Goal: Book appointment/travel/reservation

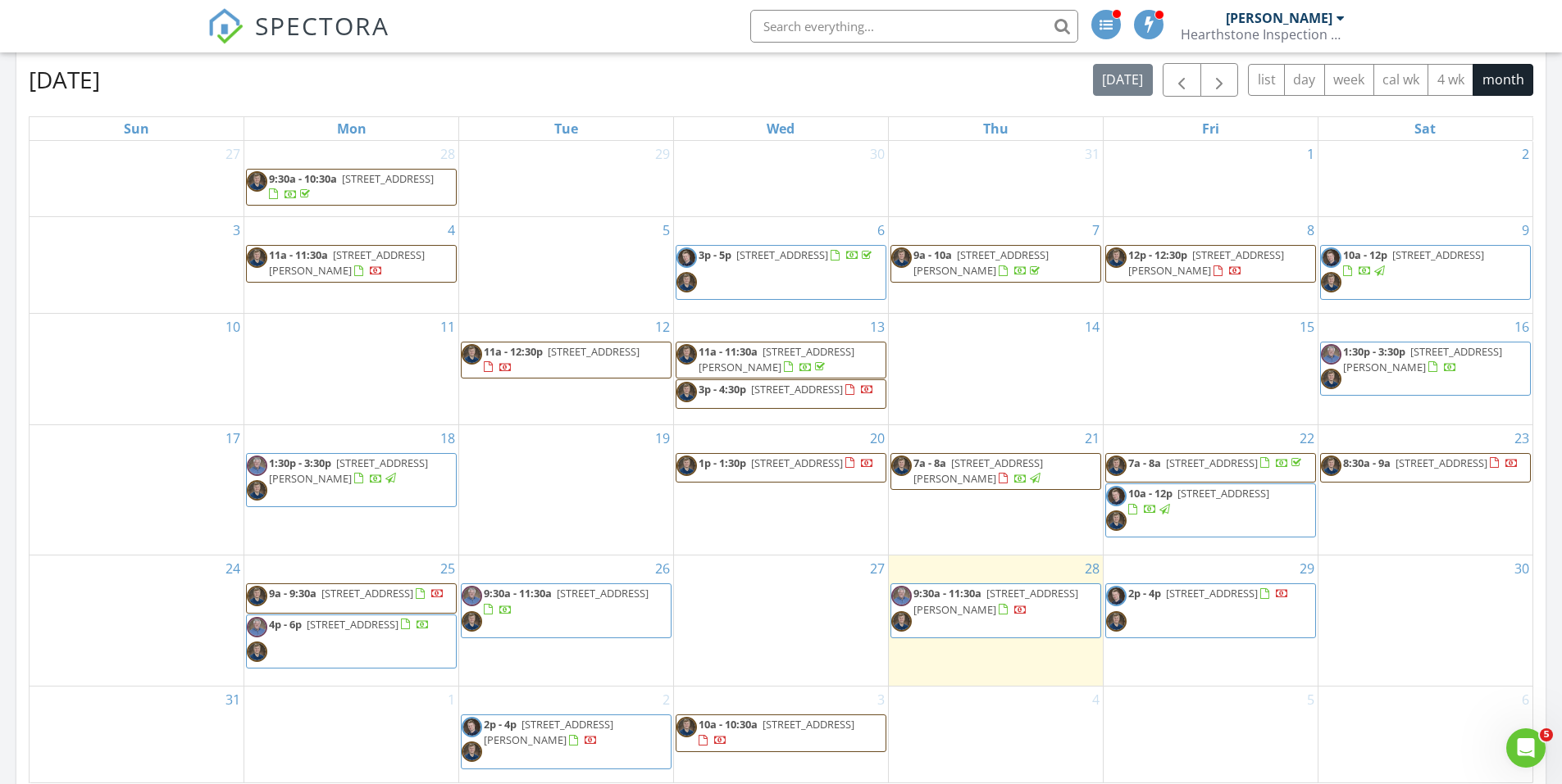
scroll to position [902, 0]
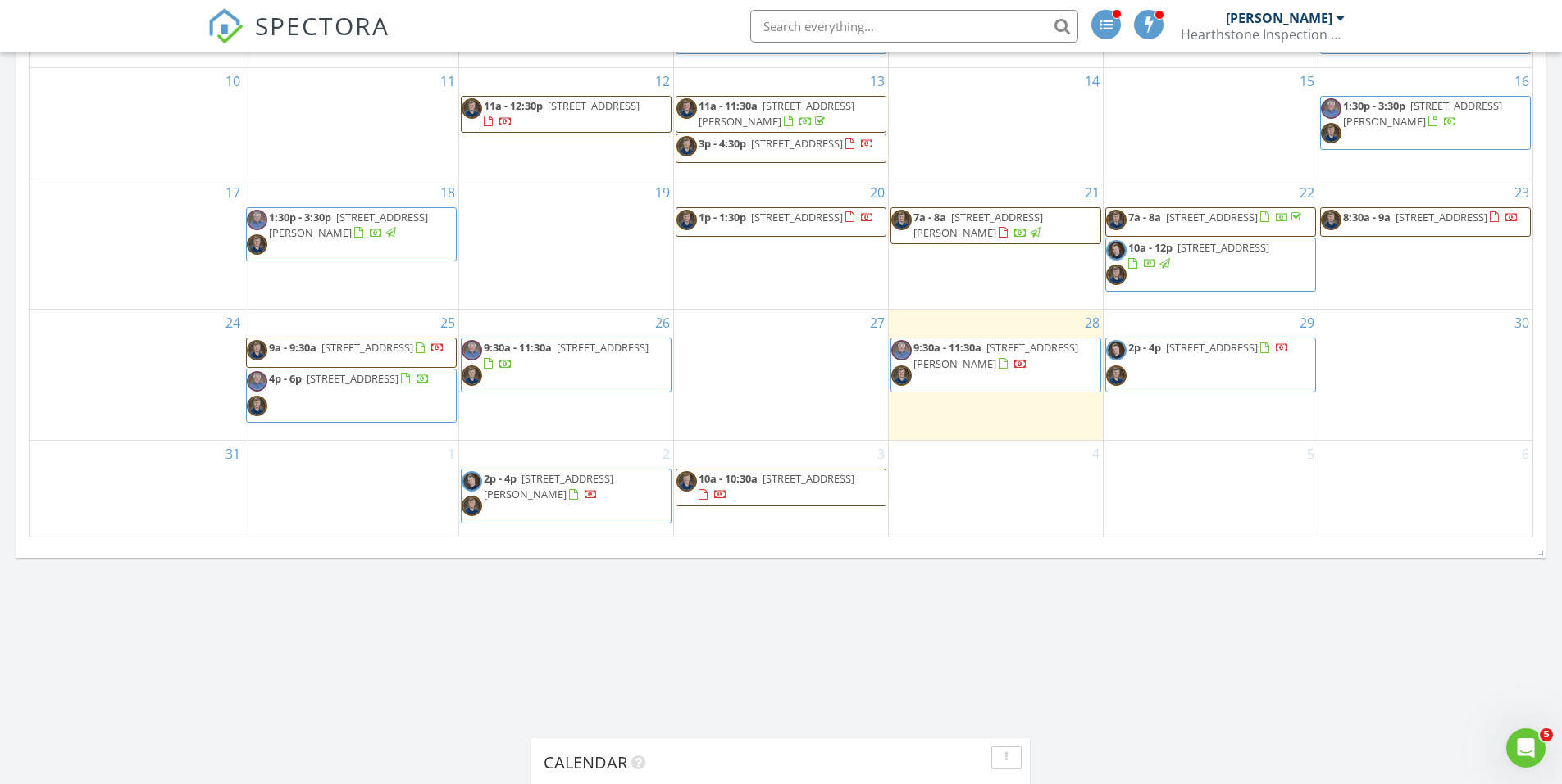
click at [298, 354] on span "9a - 9:30a" at bounding box center [292, 347] width 48 height 15
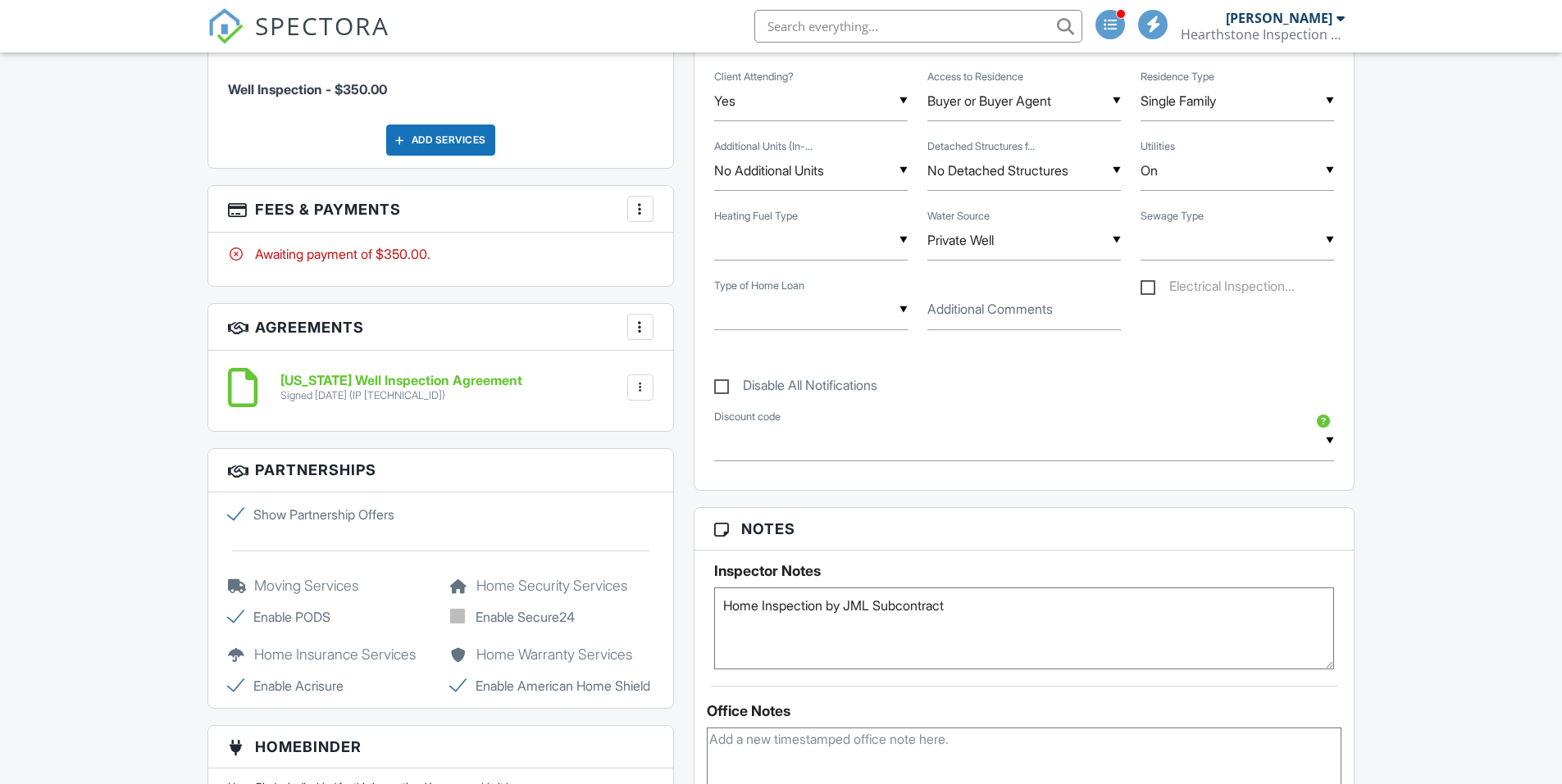
scroll to position [983, 0]
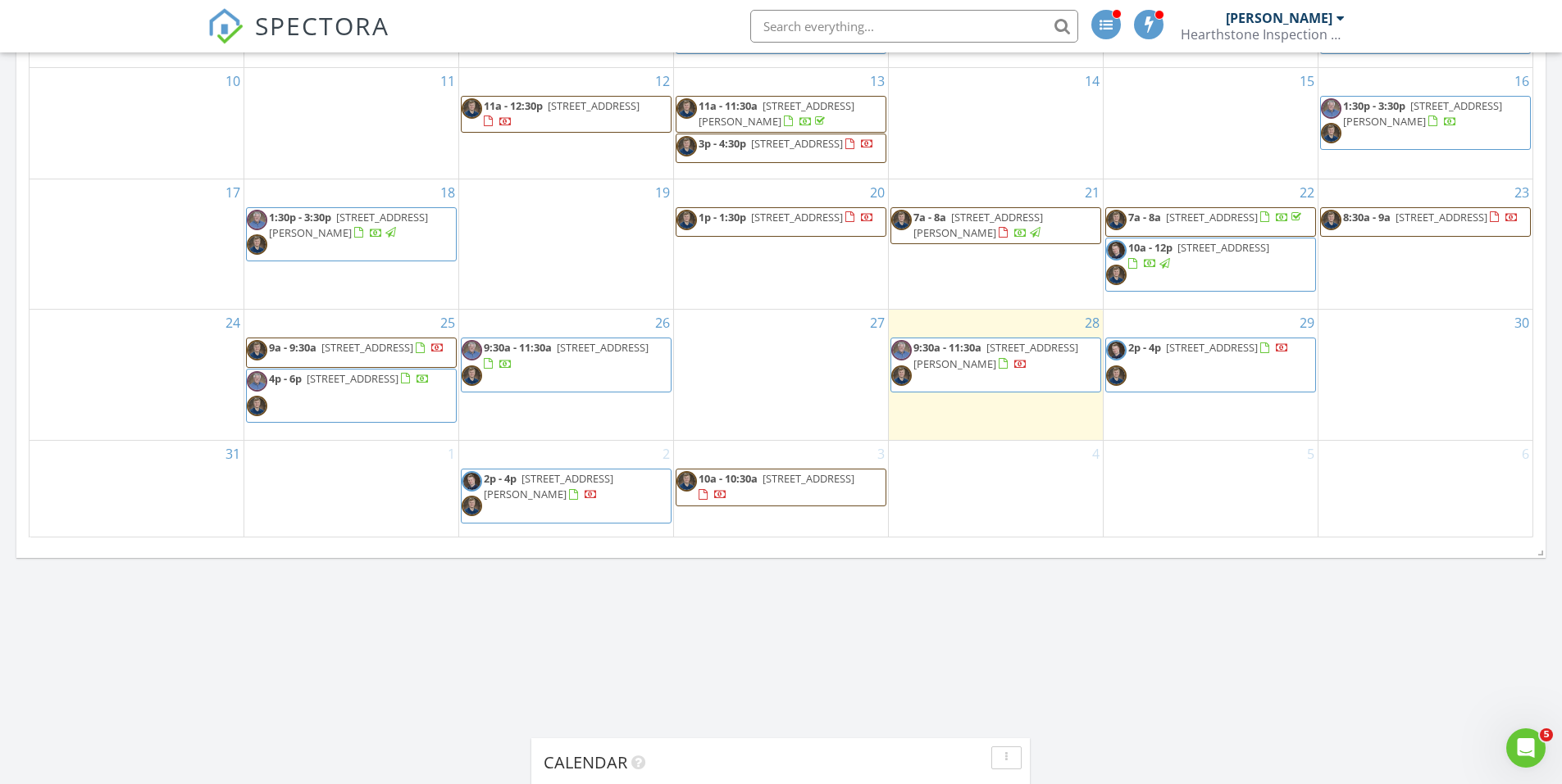
click at [365, 386] on span "[STREET_ADDRESS]" at bounding box center [352, 378] width 91 height 15
